Goal: Contribute content

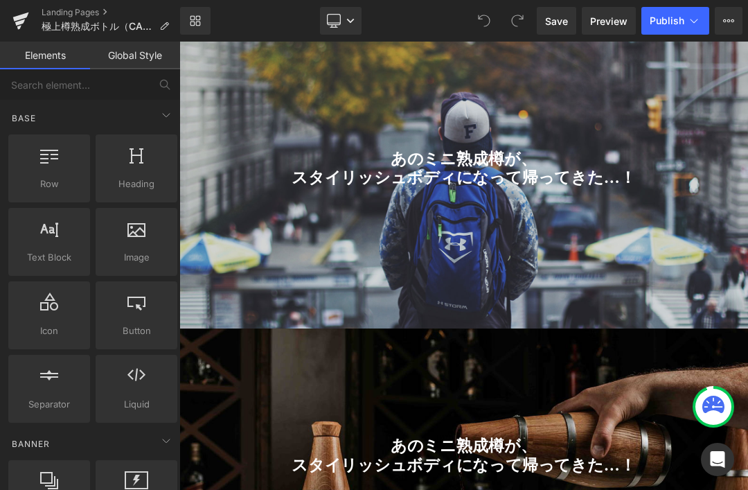
scroll to position [3664, 0]
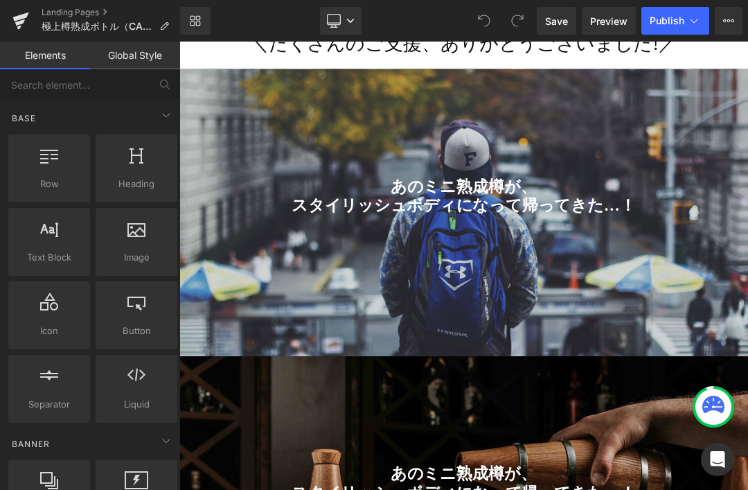
click at [747, 451] on div at bounding box center [598, 294] width 838 height 424
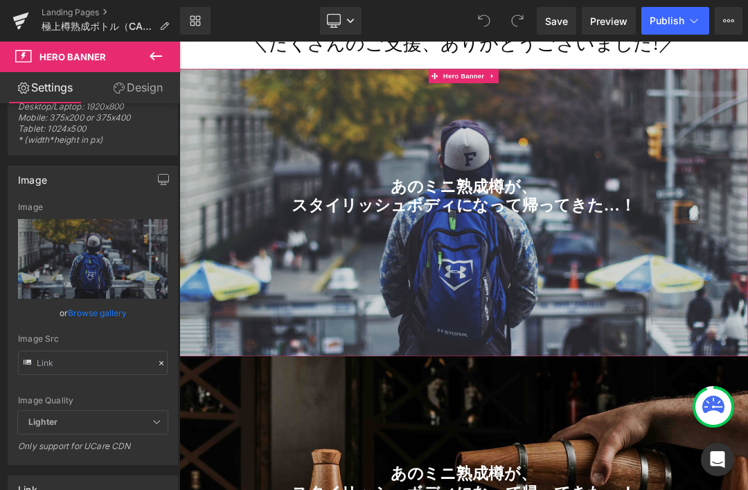
scroll to position [45, 0]
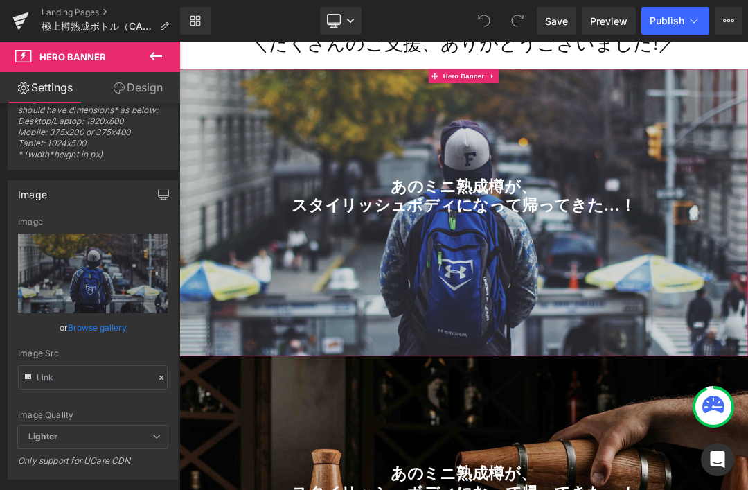
click at [0, 0] on icon "Replace Image" at bounding box center [0, 0] width 0 height 0
type input "C:\fakepath\taru_14.jpg"
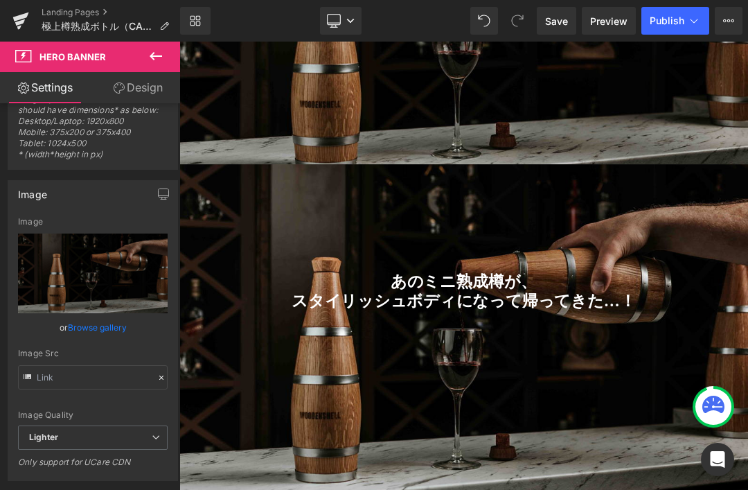
scroll to position [3944, 0]
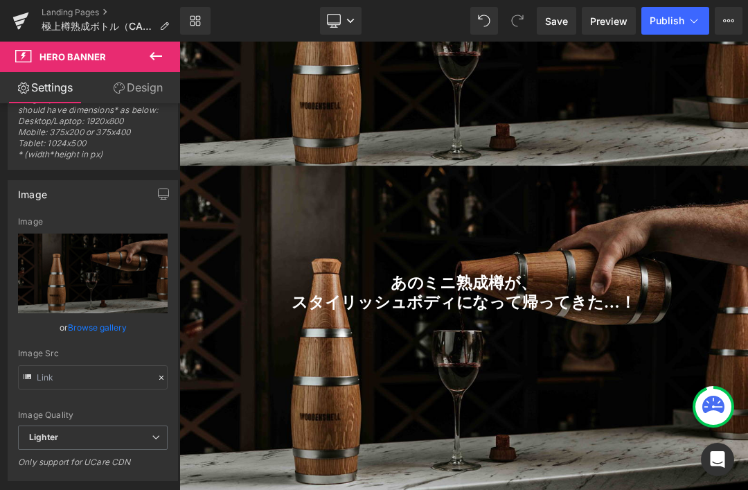
click at [747, 400] on h3 "あのミニ熟成樽が、" at bounding box center [598, 398] width 797 height 28
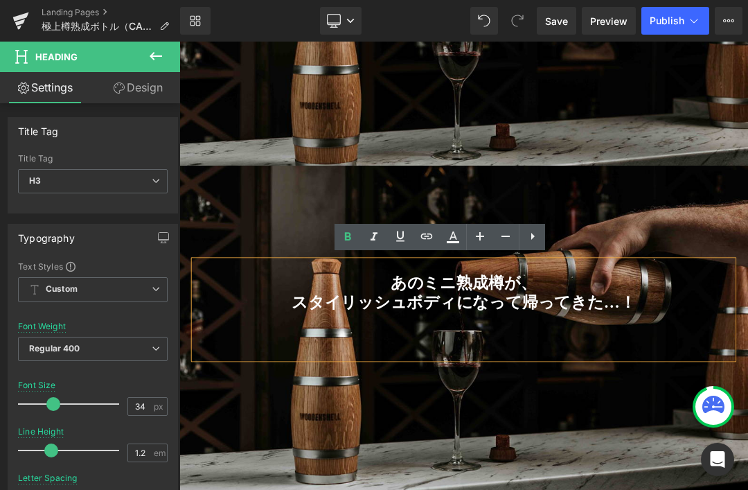
click at [747, 274] on div at bounding box center [598, 470] width 838 height 493
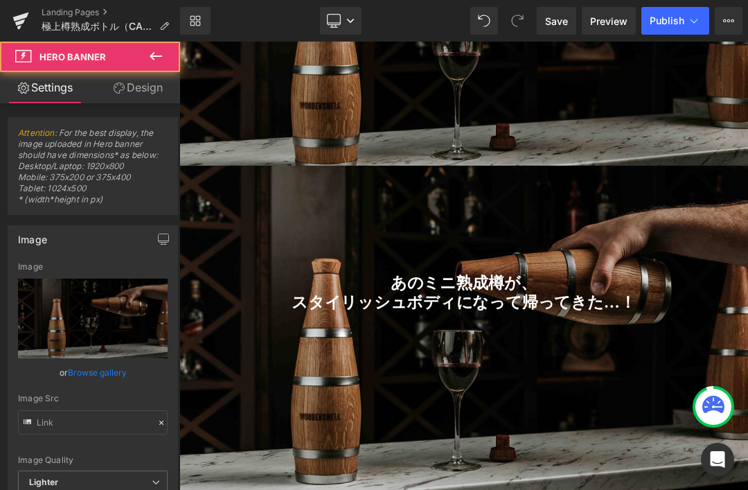
click at [747, 300] on div at bounding box center [598, 470] width 838 height 493
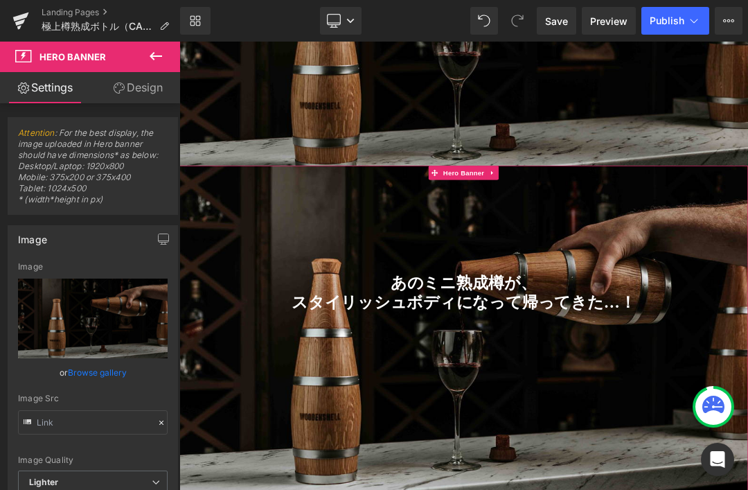
click at [634, 242] on link at bounding box center [641, 234] width 18 height 21
click at [664, 238] on icon at bounding box center [669, 235] width 10 height 10
click at [636, 242] on link at bounding box center [641, 234] width 18 height 21
click at [650, 235] on icon at bounding box center [651, 235] width 10 height 10
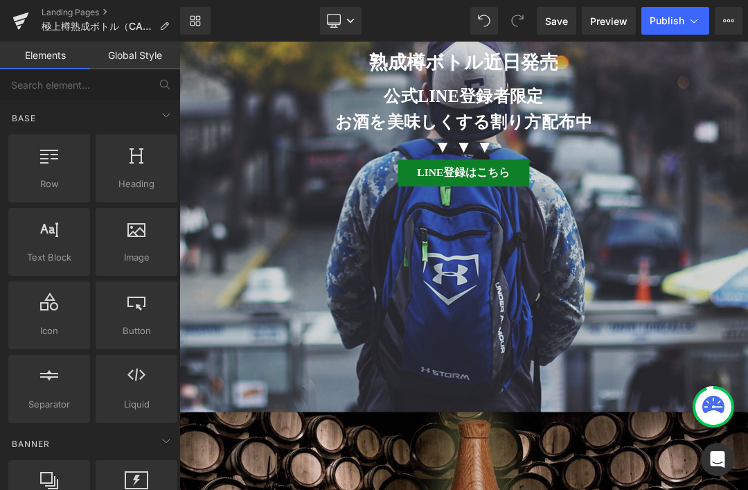
scroll to position [8665, 0]
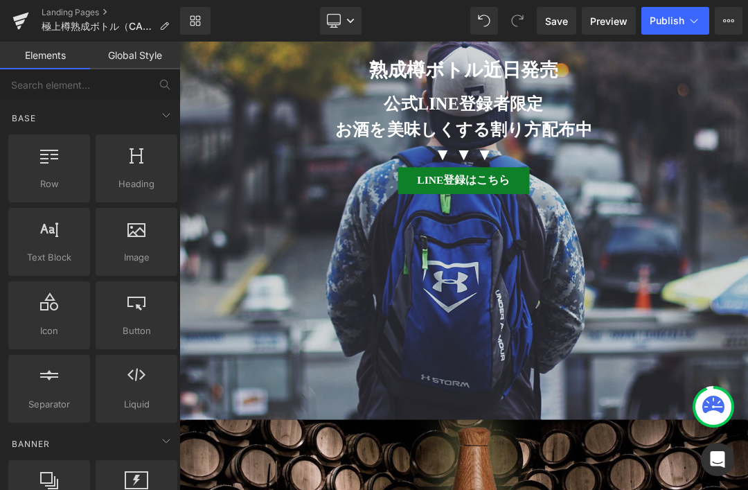
click at [747, 434] on span "熟成樽ボトル近日発売 Heading 公式LINE登録者限定 お酒を美味しくする割り方配布中 ▼ ▼ ▼ Heading LINE登録はこちら Button" at bounding box center [598, 252] width 838 height 413
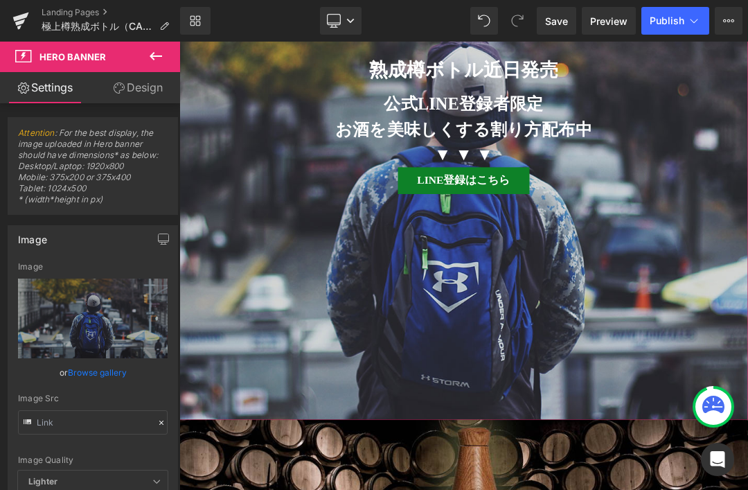
click at [0, 0] on icon "Replace Image" at bounding box center [0, 0] width 0 height 0
type input "C:\fakepath\tarubottle_25a.jpg"
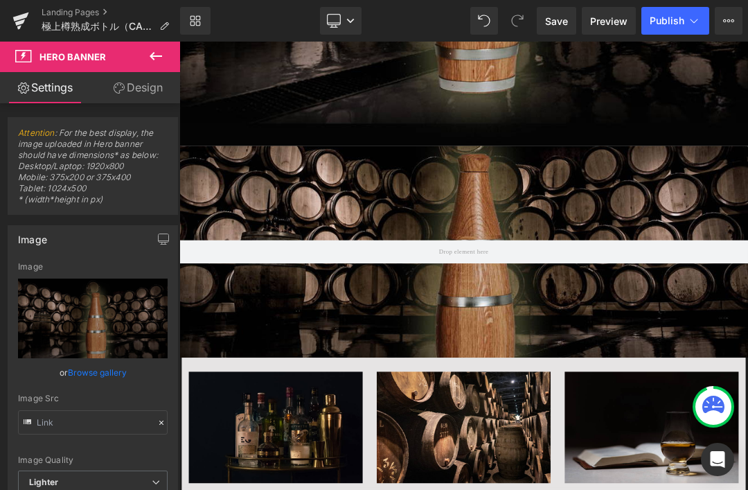
scroll to position [9067, 0]
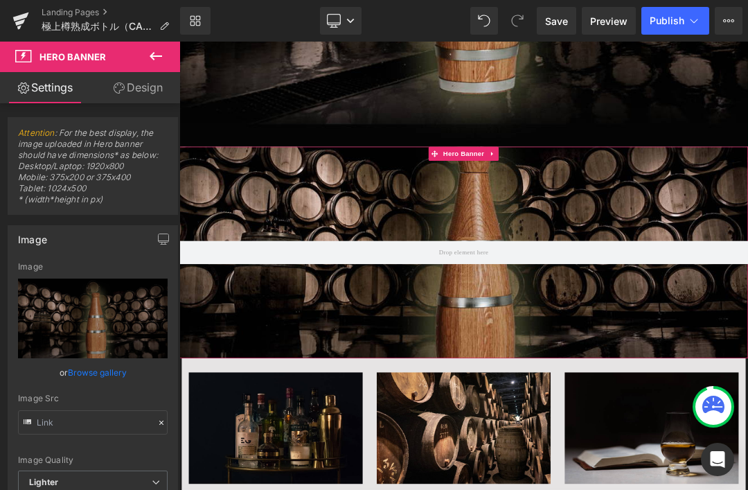
click at [747, 292] on div at bounding box center [598, 352] width 838 height 312
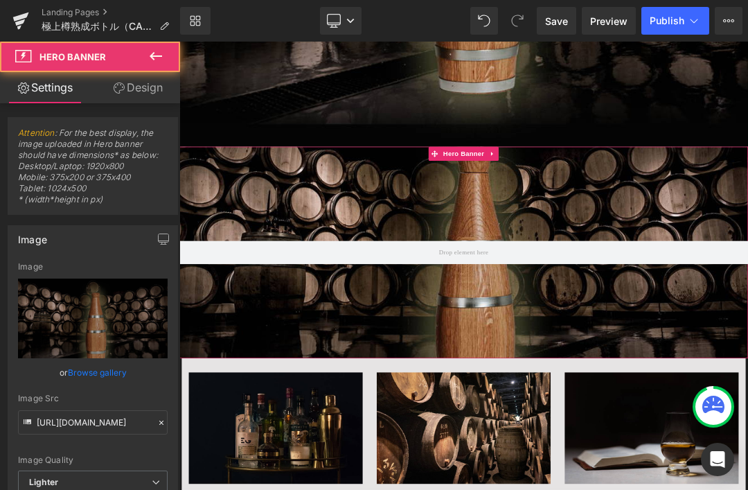
click at [646, 203] on link at bounding box center [641, 206] width 18 height 21
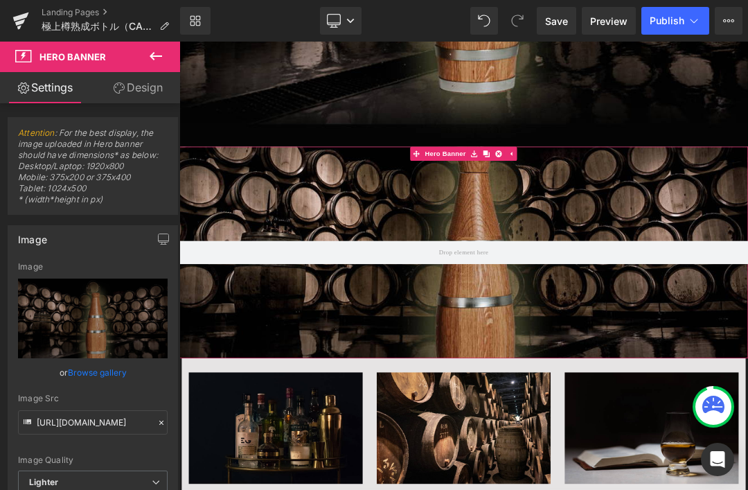
click at [658, 199] on link at bounding box center [650, 206] width 18 height 21
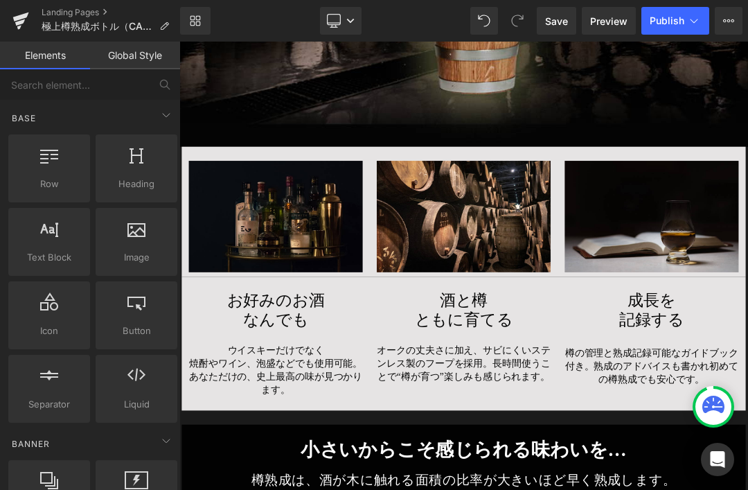
click at [569, 27] on link "Save" at bounding box center [556, 21] width 39 height 28
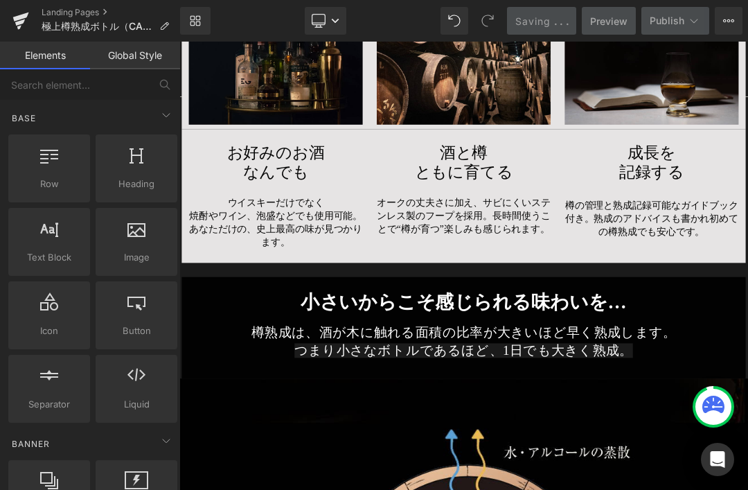
scroll to position [9289, 0]
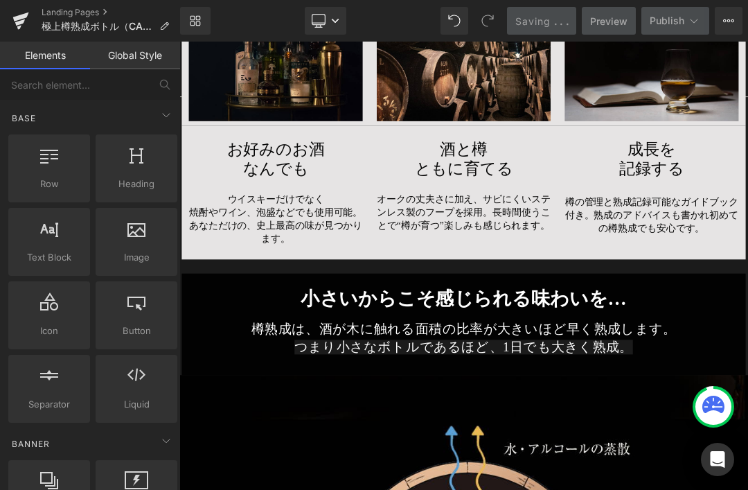
click at [179, 42] on div at bounding box center [179, 42] width 0 height 0
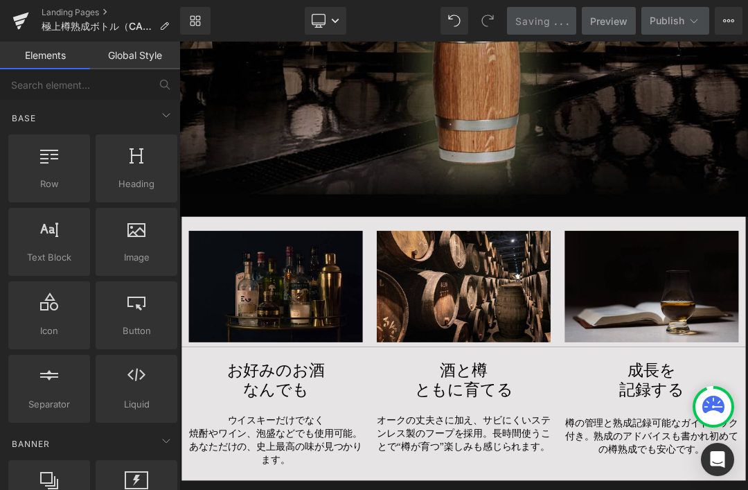
scroll to position [8967, 0]
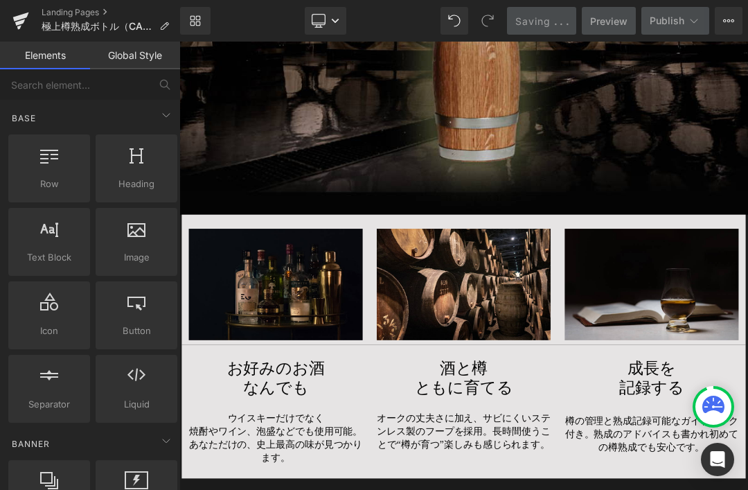
click at [645, 296] on div "Image Image Image Row" at bounding box center [598, 392] width 831 height 193
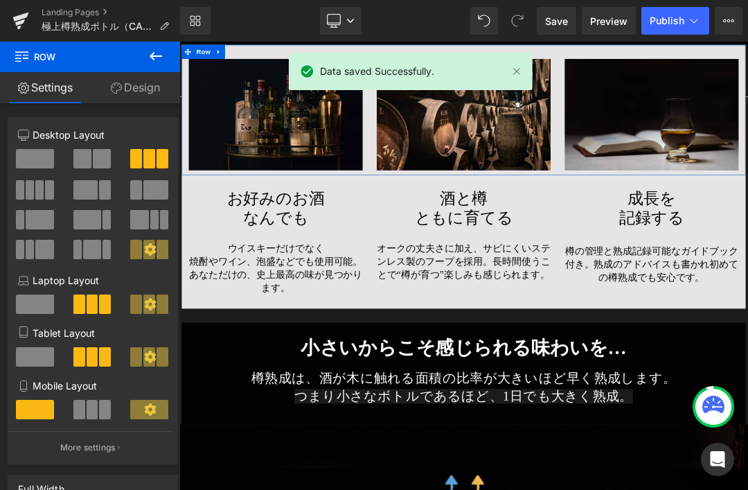
scroll to position [9217, 0]
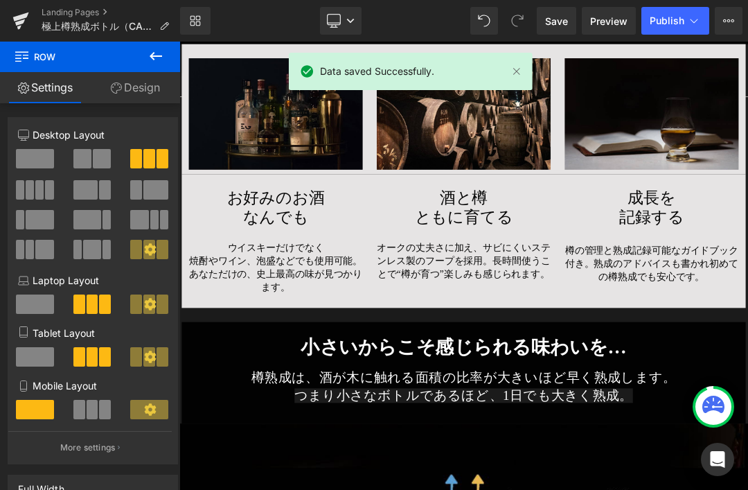
click at [179, 42] on div at bounding box center [179, 42] width 0 height 0
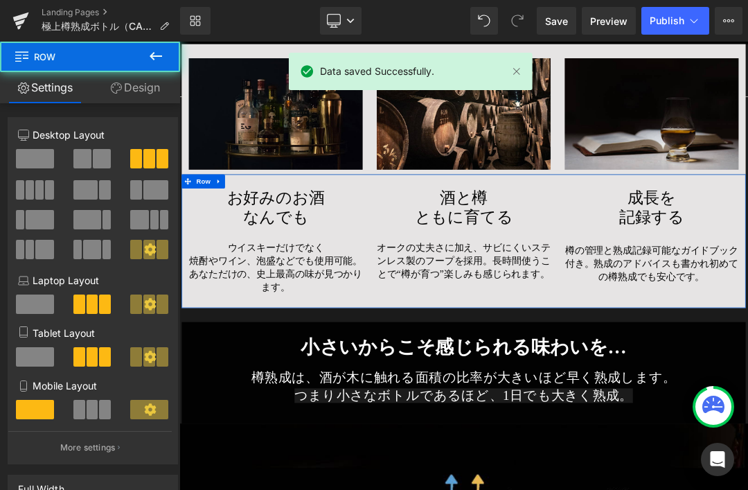
click at [179, 42] on div at bounding box center [179, 42] width 0 height 0
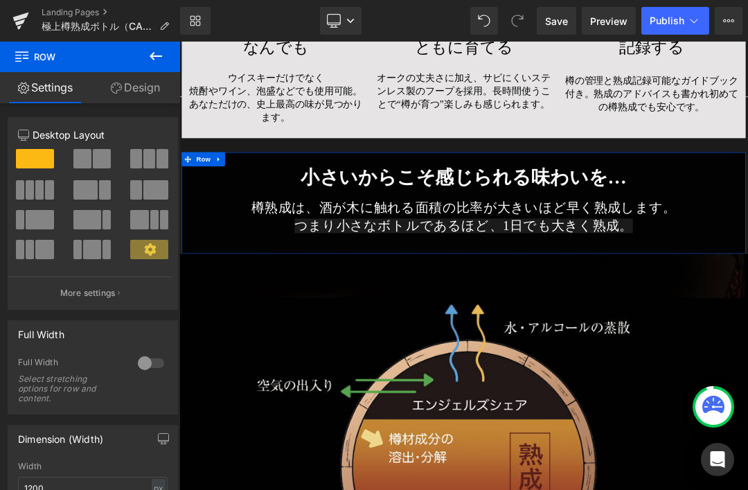
scroll to position [9476, 0]
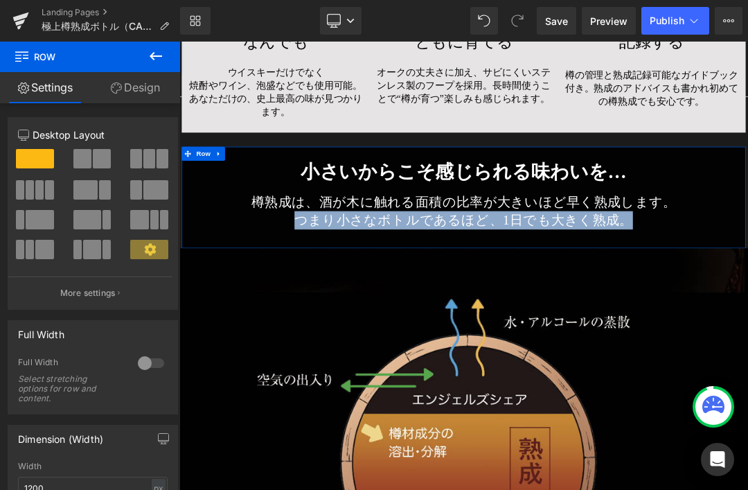
click at [179, 42] on div at bounding box center [179, 42] width 0 height 0
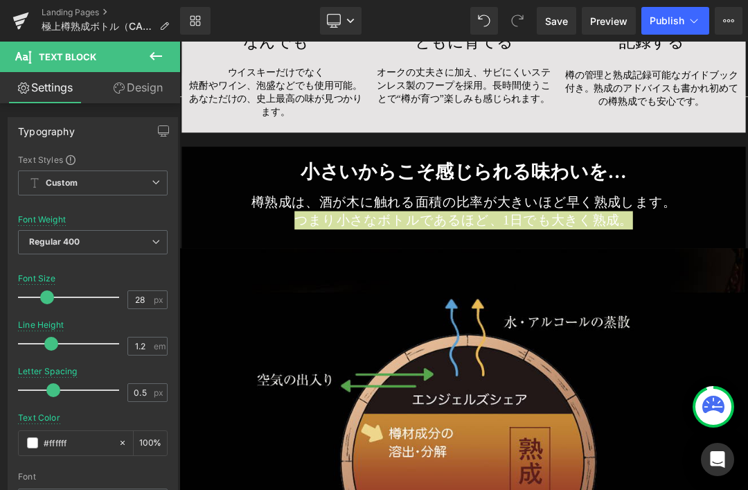
click at [147, 97] on link "Design" at bounding box center [138, 87] width 90 height 31
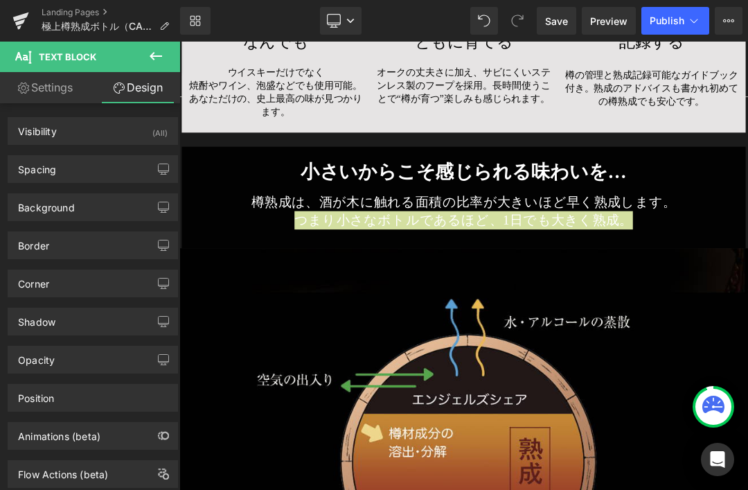
click at [130, 210] on div "Background" at bounding box center [92, 207] width 169 height 26
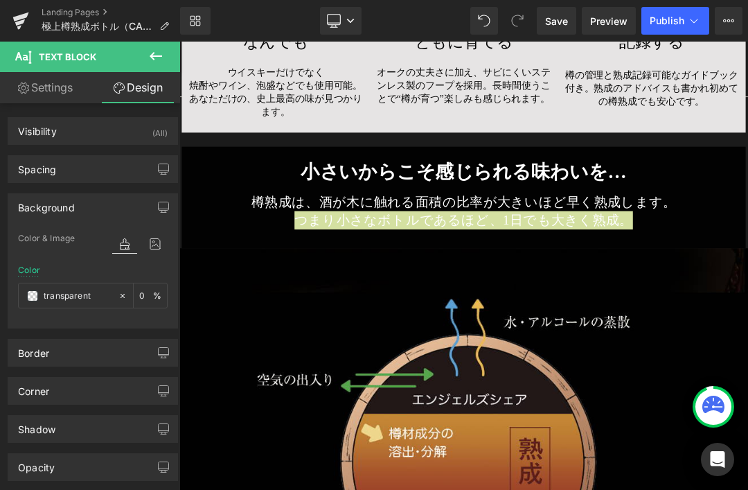
click at [37, 293] on span at bounding box center [32, 295] width 11 height 11
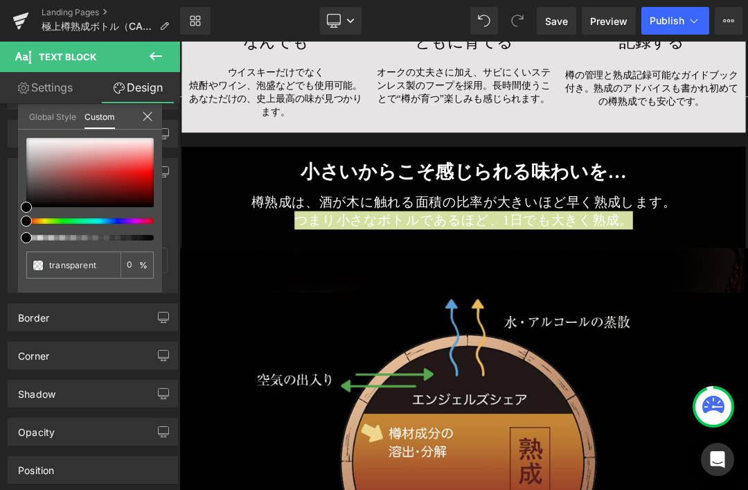
scroll to position [36, 0]
click at [50, 188] on div at bounding box center [89, 172] width 127 height 69
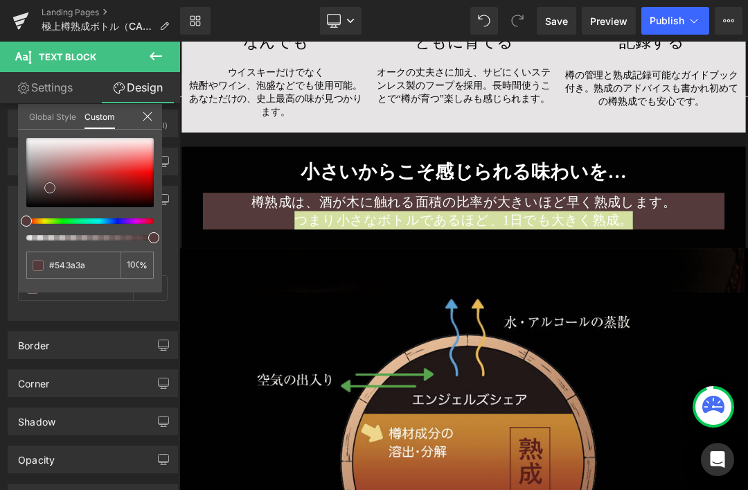
scroll to position [6, 0]
click at [30, 206] on div at bounding box center [89, 172] width 127 height 69
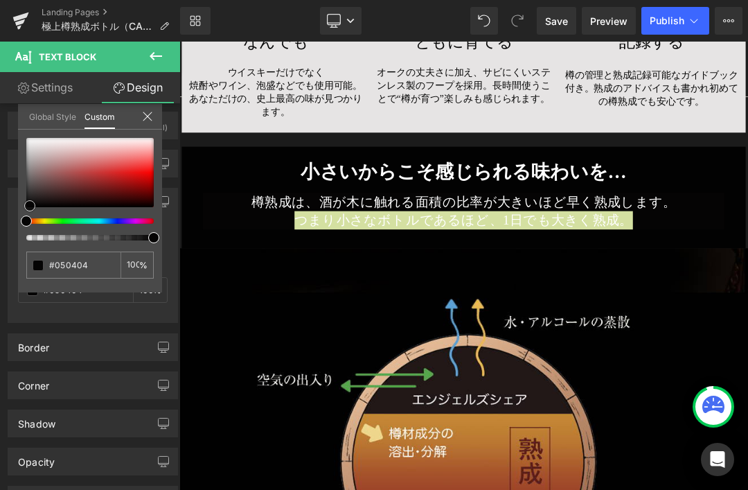
click at [35, 208] on span at bounding box center [29, 205] width 11 height 11
click at [33, 208] on span at bounding box center [29, 205] width 11 height 11
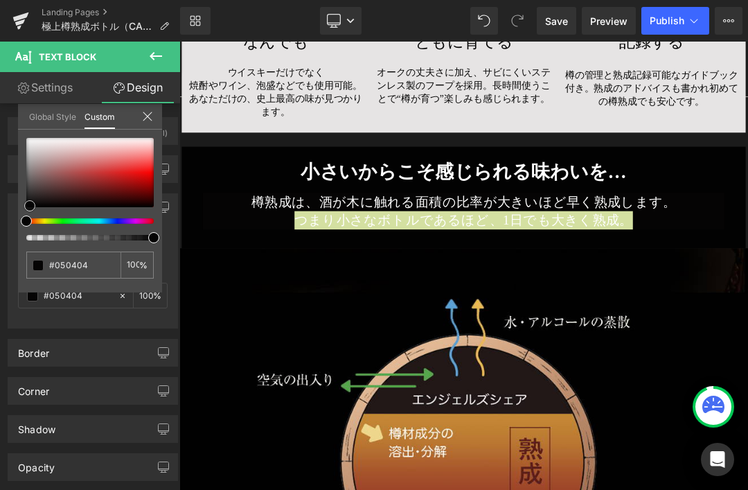
click at [32, 206] on span at bounding box center [29, 205] width 11 height 11
click at [34, 208] on span at bounding box center [29, 205] width 11 height 11
click at [26, 211] on div at bounding box center [89, 189] width 127 height 103
click at [149, 121] on icon at bounding box center [147, 116] width 11 height 11
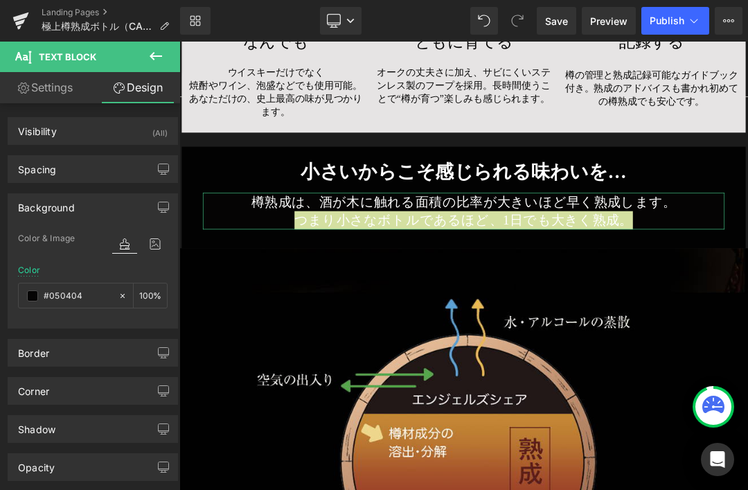
click at [37, 297] on span at bounding box center [32, 295] width 11 height 11
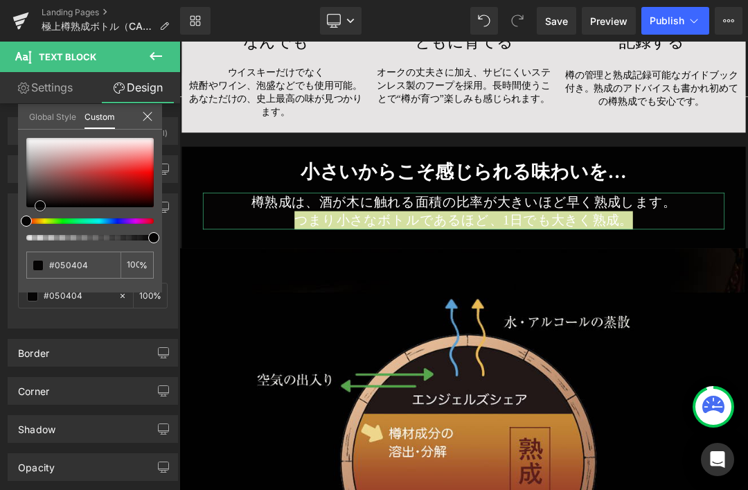
click at [43, 206] on span at bounding box center [40, 205] width 11 height 11
click at [26, 206] on div at bounding box center [89, 172] width 127 height 69
click at [26, 211] on span at bounding box center [26, 205] width 11 height 11
click at [152, 118] on icon at bounding box center [147, 116] width 11 height 11
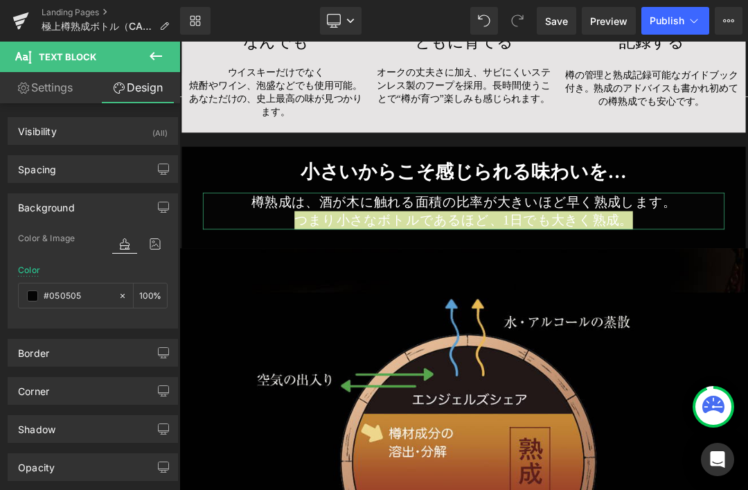
click at [29, 307] on div "transparent" at bounding box center [68, 295] width 99 height 24
click at [34, 296] on span at bounding box center [32, 295] width 11 height 11
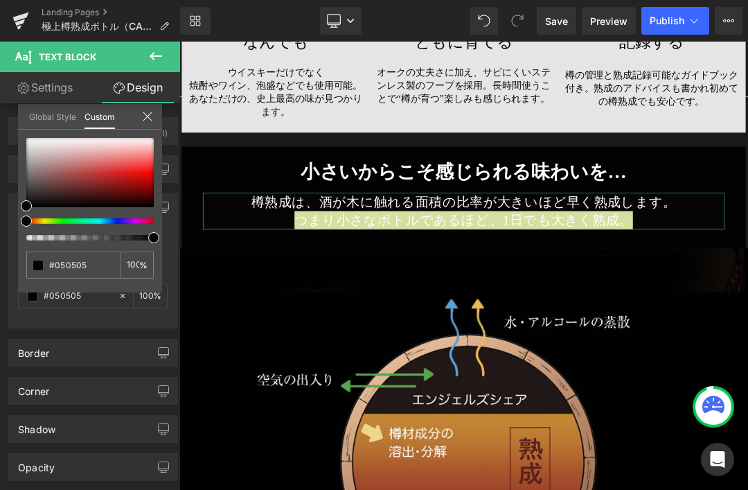
click at [144, 123] on div at bounding box center [147, 117] width 11 height 13
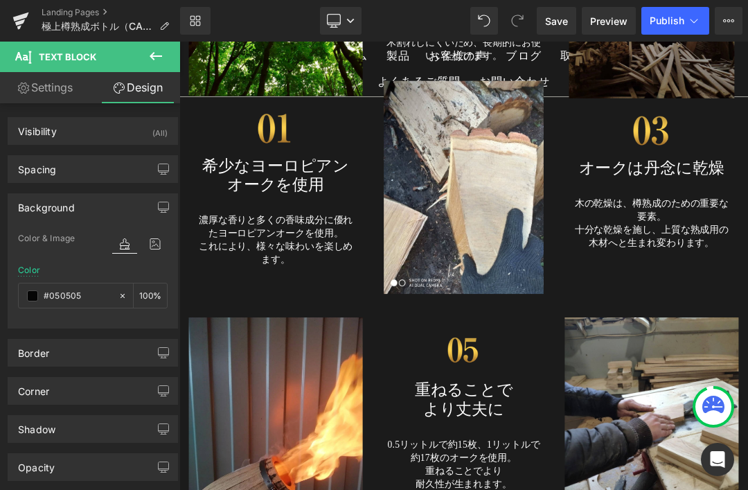
scroll to position [6788, 0]
click at [553, 30] on link "Save" at bounding box center [556, 21] width 39 height 28
click at [614, 22] on span "Preview" at bounding box center [608, 21] width 37 height 15
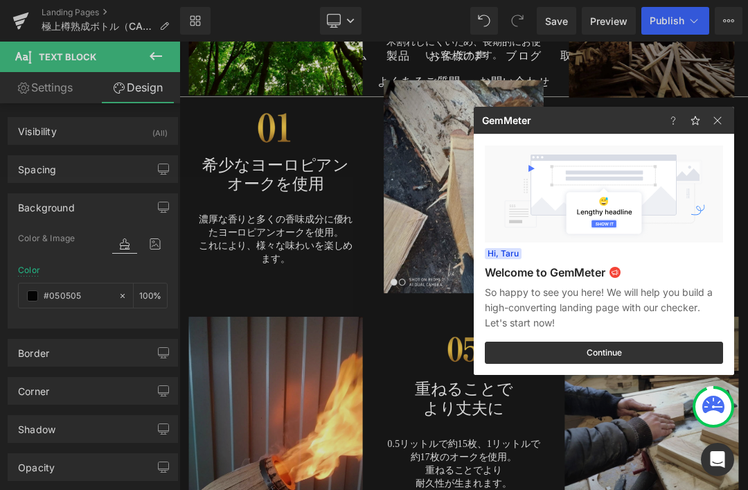
click at [81, 12] on div at bounding box center [374, 245] width 748 height 490
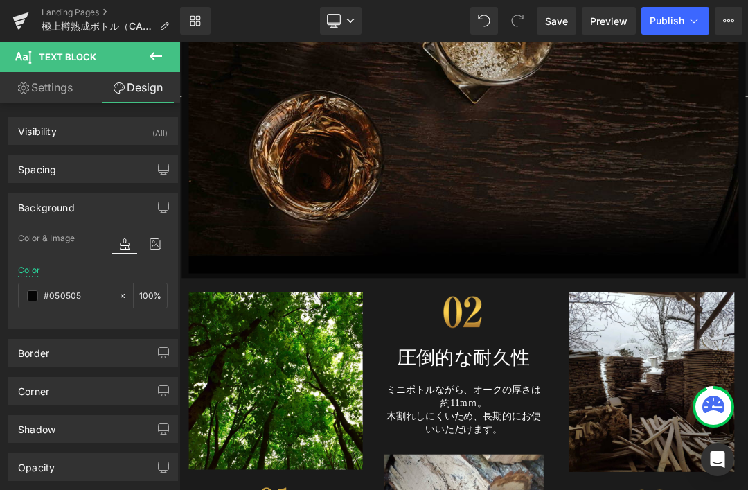
scroll to position [6246, 0]
